Goal: Task Accomplishment & Management: Manage account settings

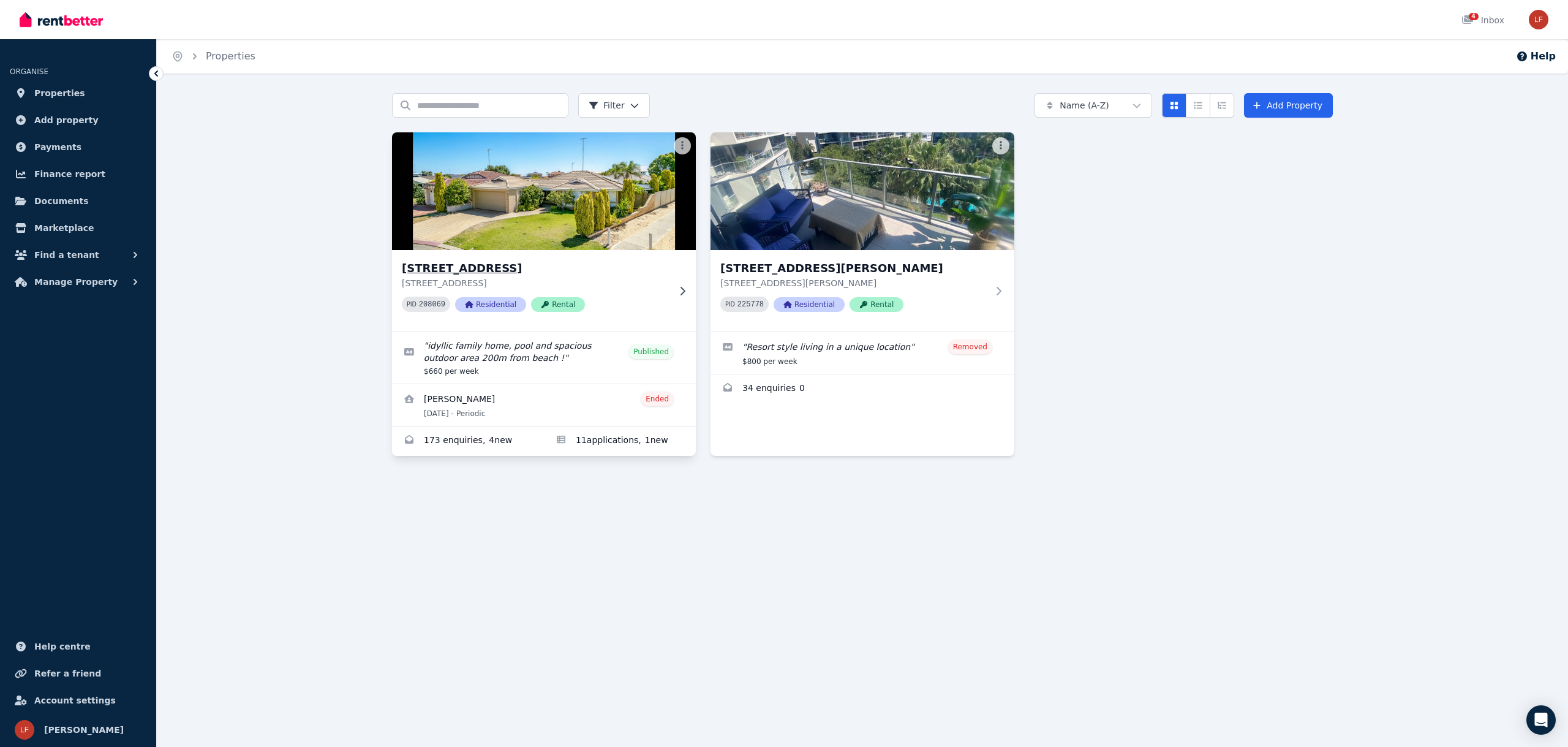
click at [535, 205] on img at bounding box center [544, 191] width 319 height 124
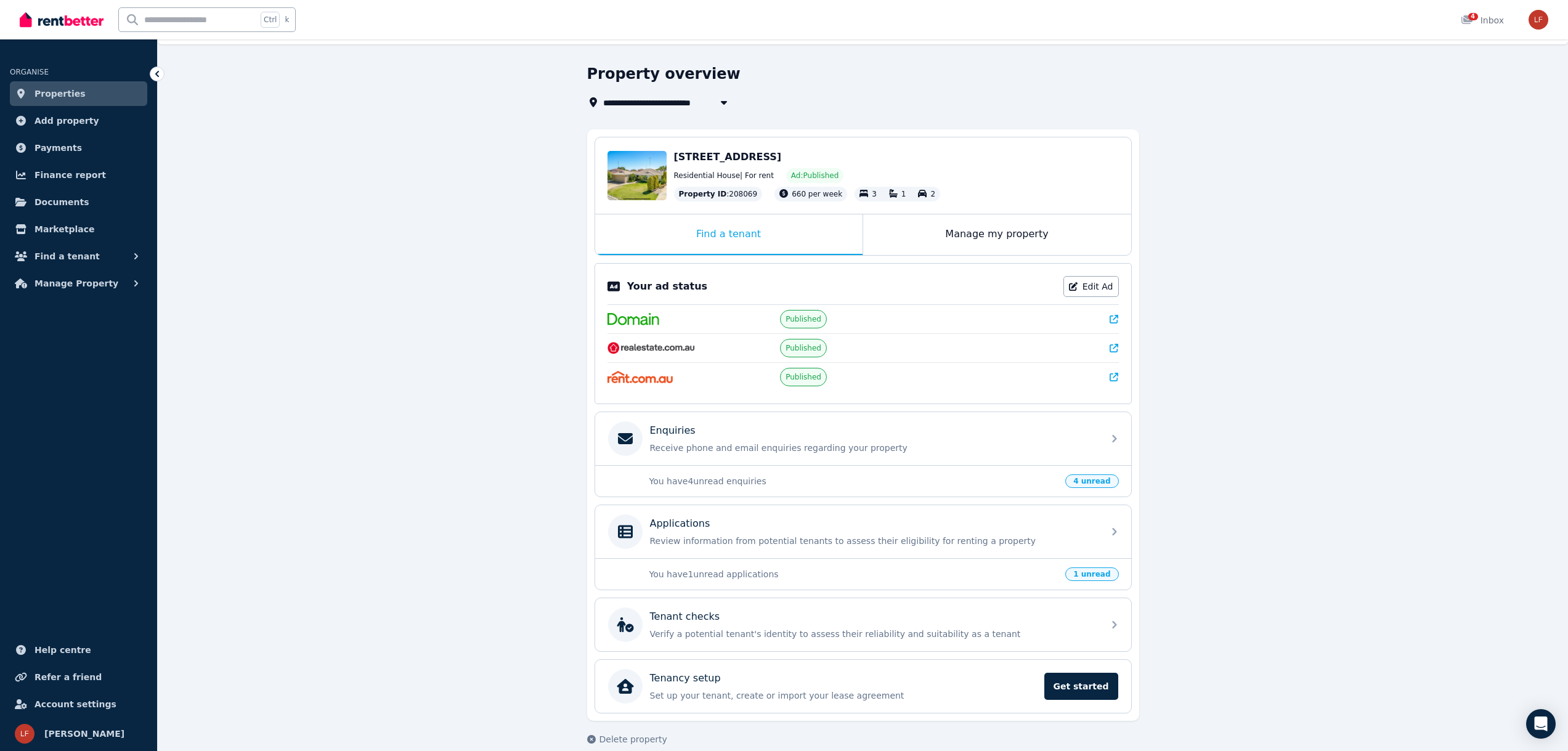
scroll to position [46, 0]
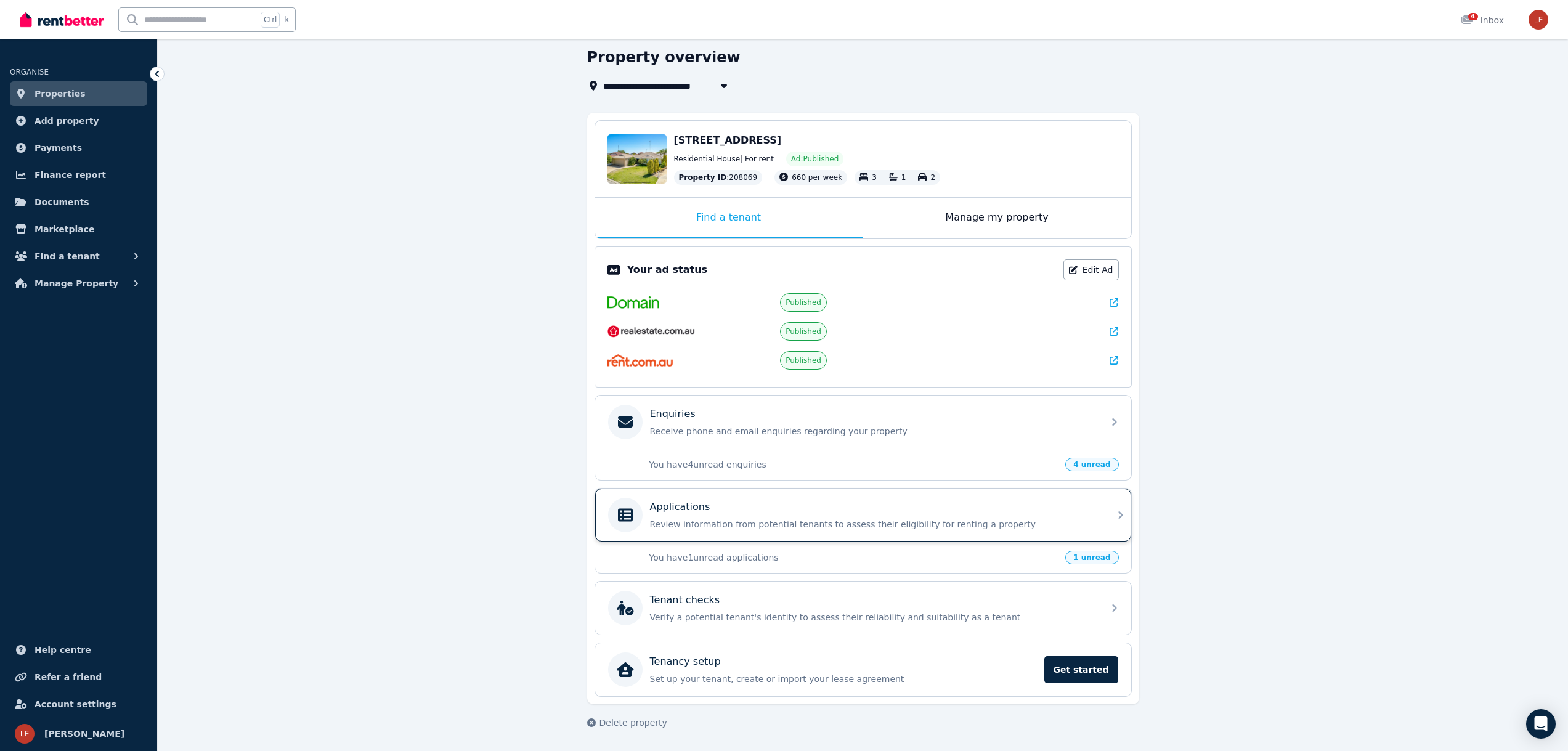
click at [752, 516] on div "Applications Review information from potential tenants to assess their eligibil…" at bounding box center [873, 515] width 446 height 31
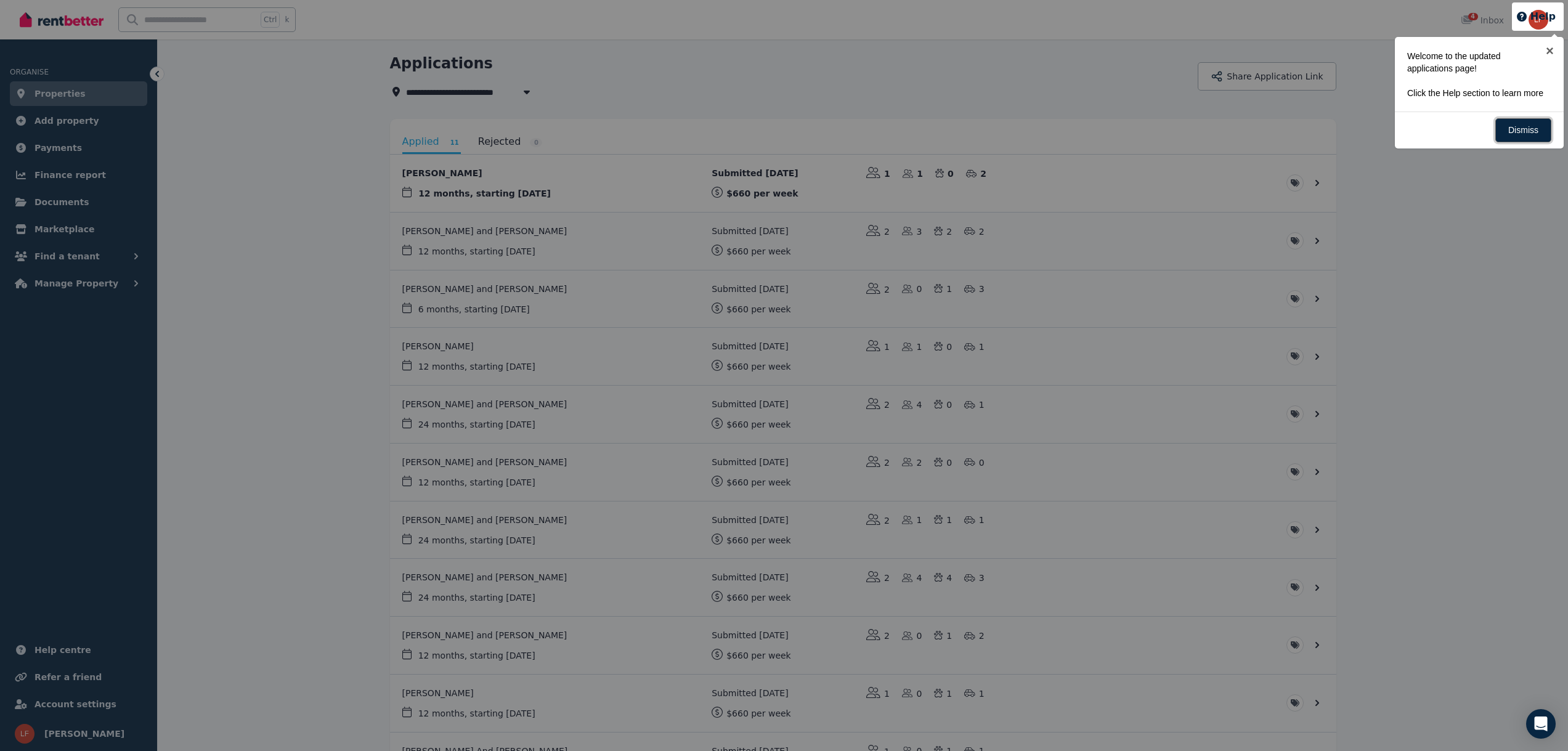
scroll to position [61, 0]
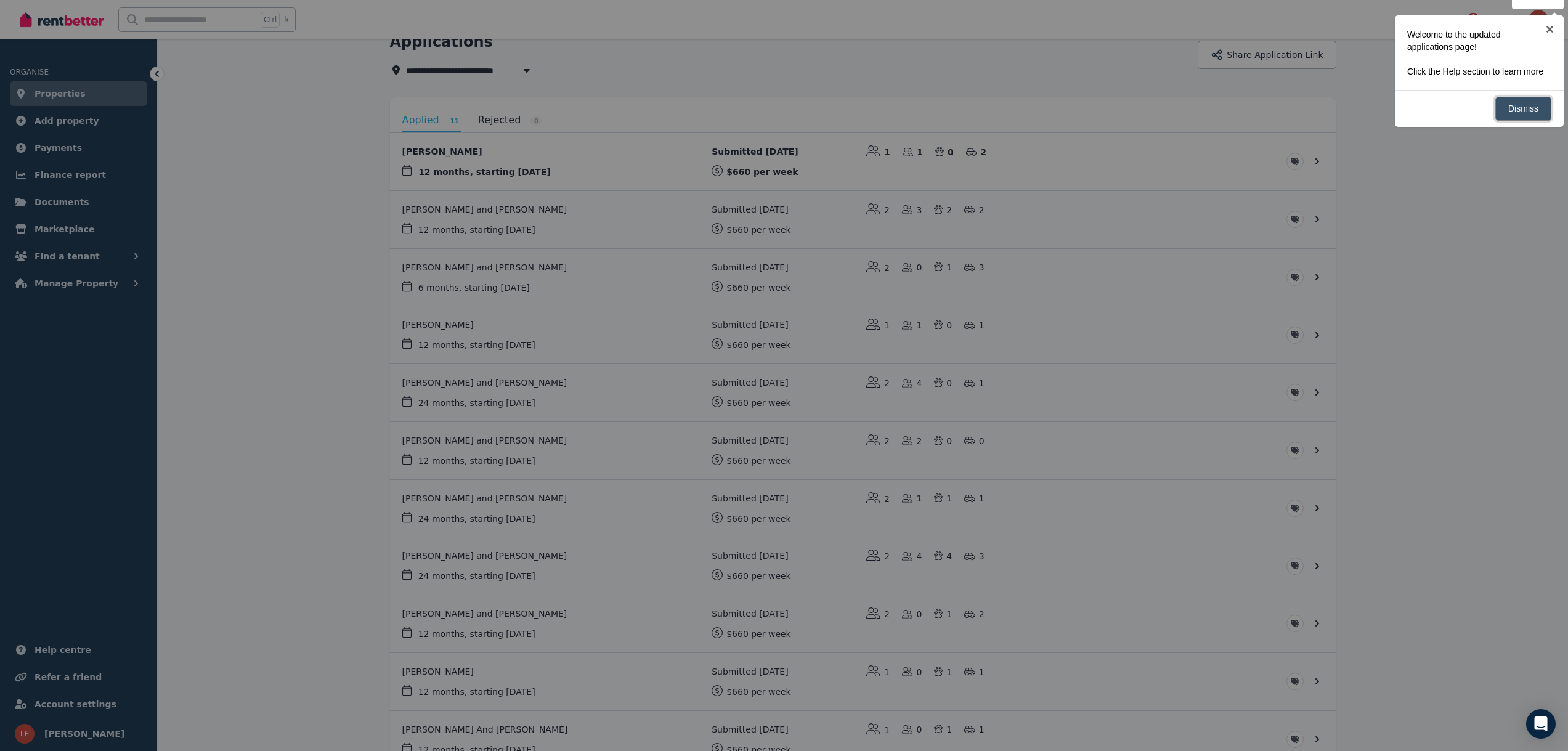
click at [1529, 108] on link "Dismiss" at bounding box center [1522, 108] width 56 height 24
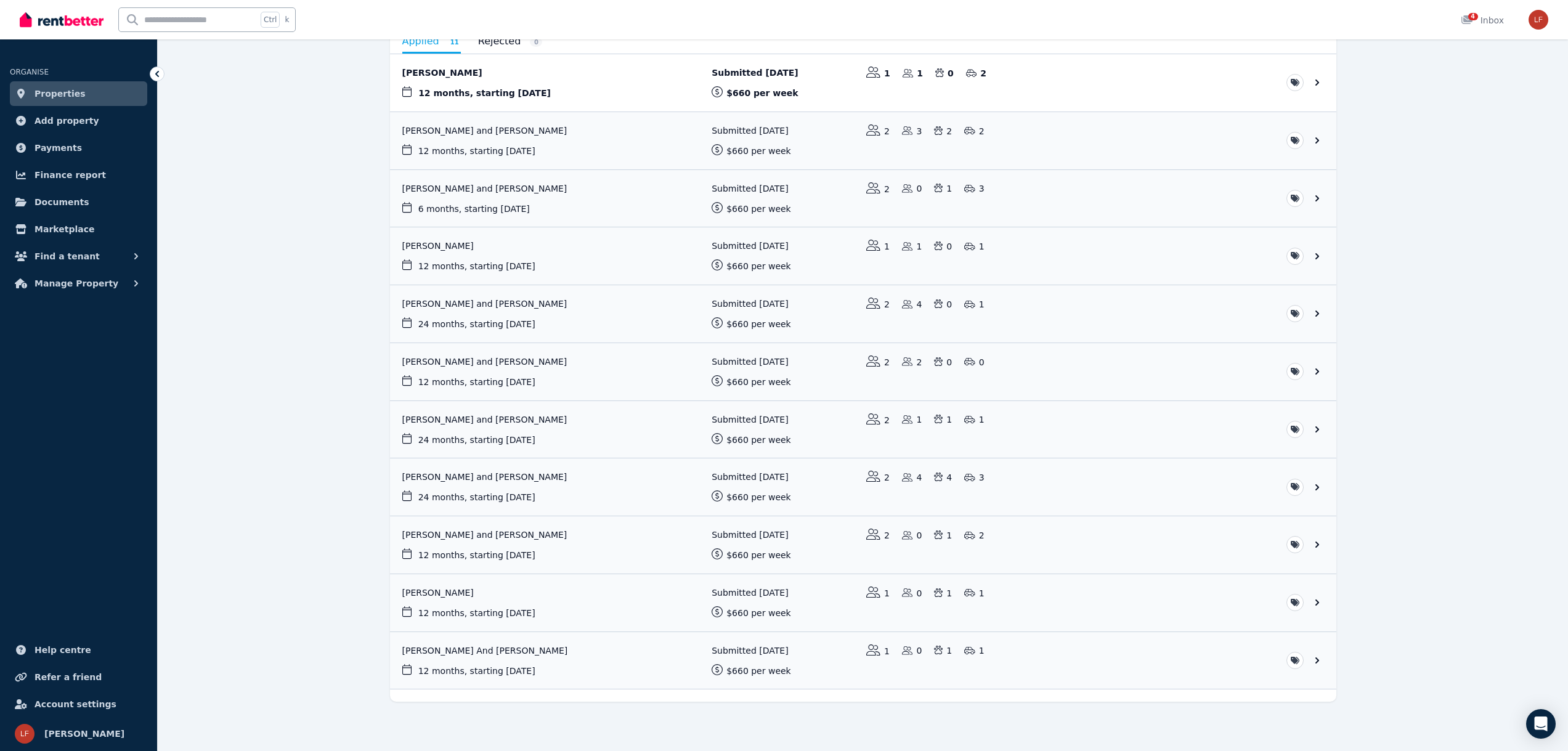
scroll to position [143, 0]
click at [742, 248] on link "View application: Neha Veronica Sharma" at bounding box center [863, 253] width 946 height 57
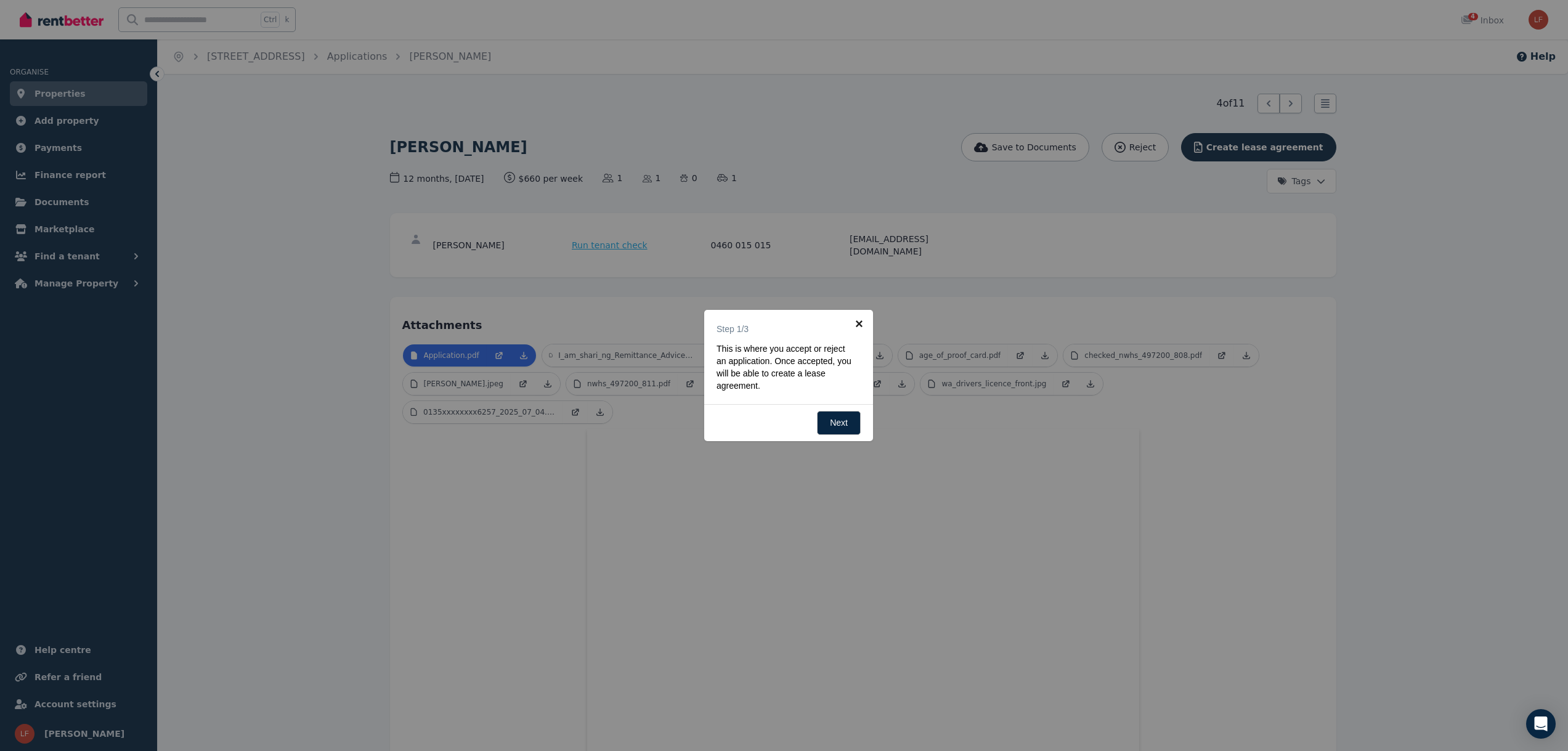
click at [857, 323] on link "×" at bounding box center [859, 324] width 28 height 28
